Goal: Task Accomplishment & Management: Complete application form

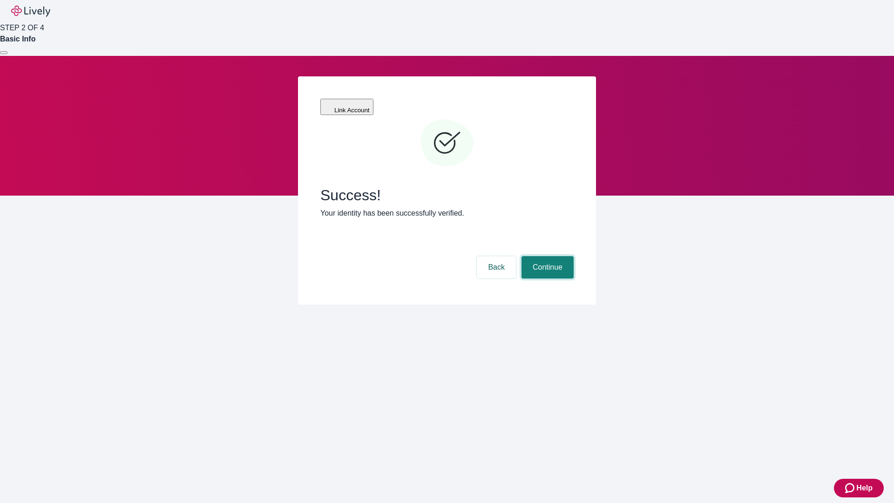
click at [546, 256] on button "Continue" at bounding box center [547, 267] width 52 height 22
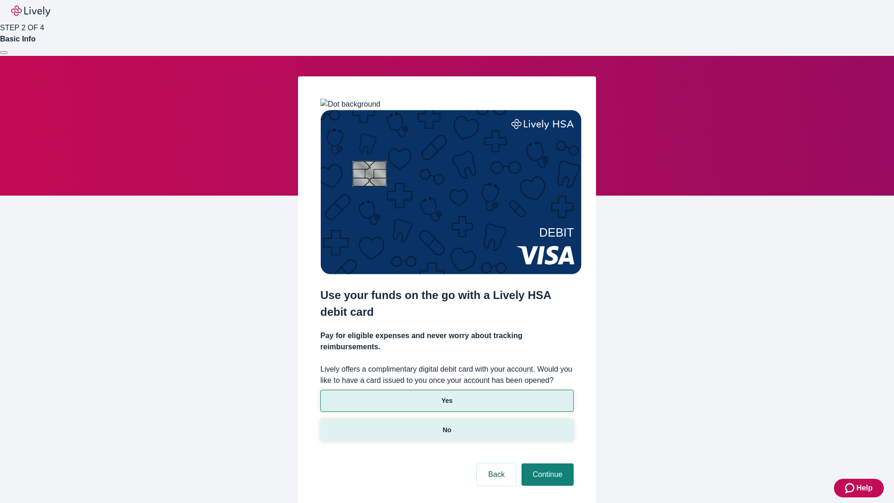
click at [447, 425] on p "No" at bounding box center [447, 430] width 9 height 10
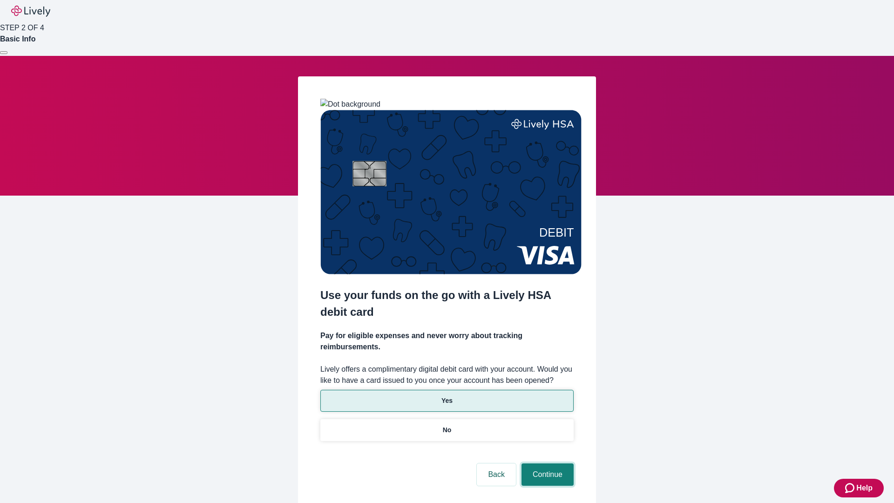
click at [546, 463] on button "Continue" at bounding box center [547, 474] width 52 height 22
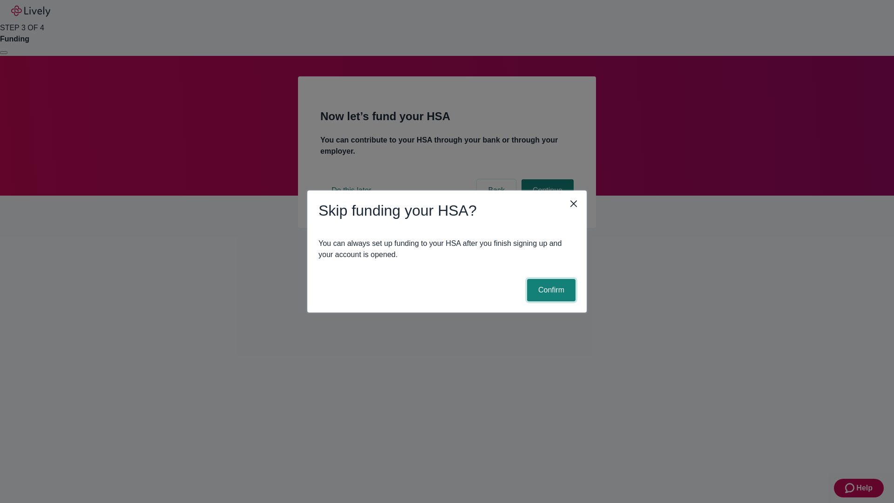
click at [550, 290] on button "Confirm" at bounding box center [551, 290] width 48 height 22
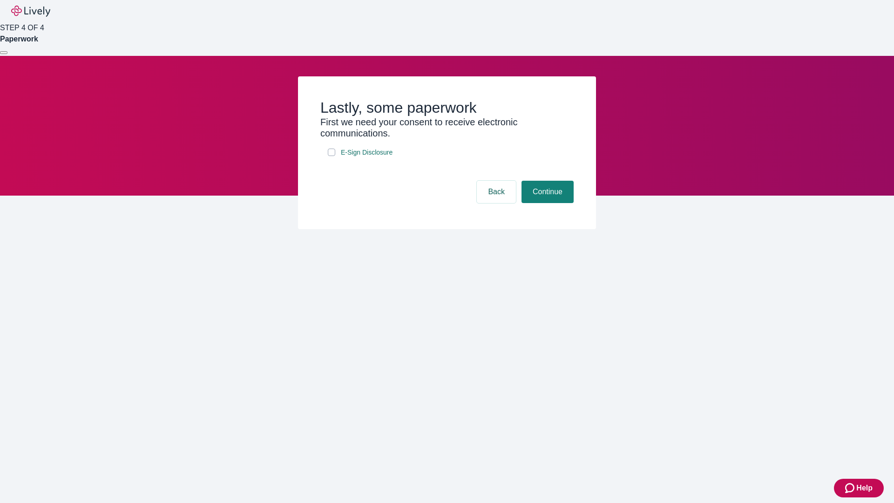
click at [332, 156] on input "E-Sign Disclosure" at bounding box center [331, 152] width 7 height 7
checkbox input "true"
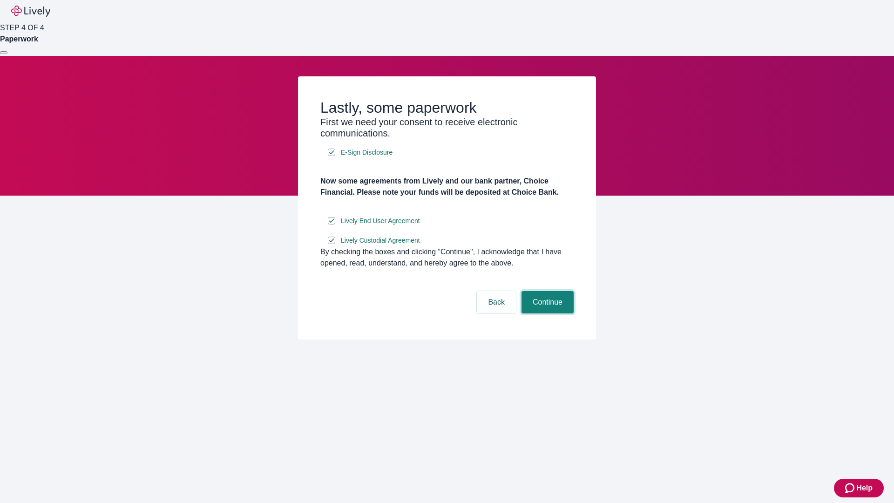
click at [546, 313] on button "Continue" at bounding box center [547, 302] width 52 height 22
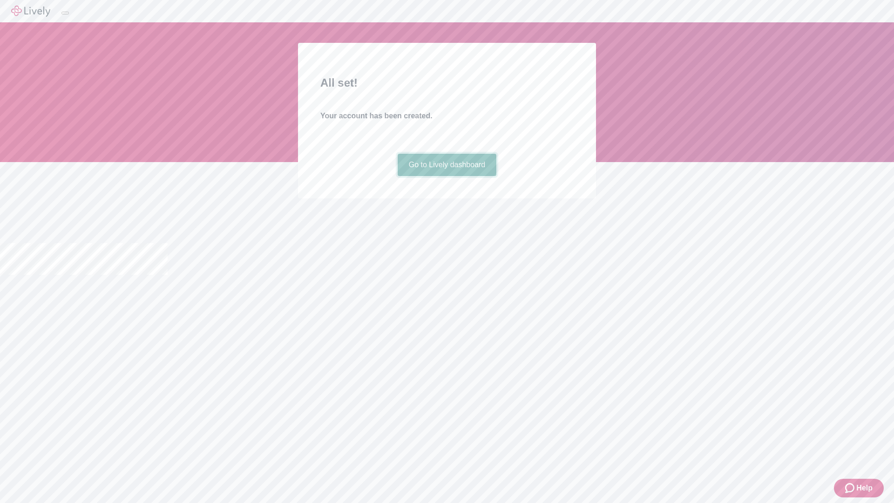
click at [447, 176] on link "Go to Lively dashboard" at bounding box center [447, 165] width 99 height 22
